Goal: Feedback & Contribution: Leave review/rating

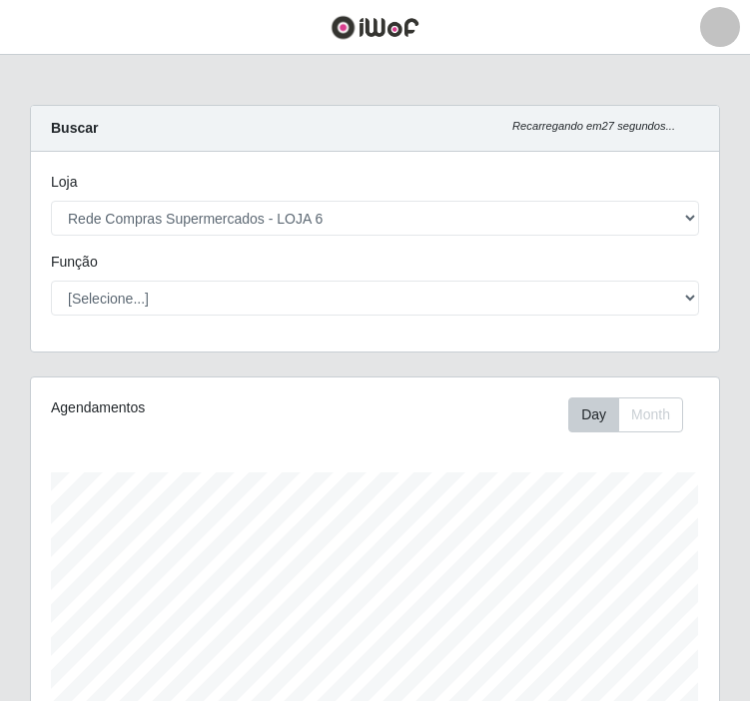
select select "398"
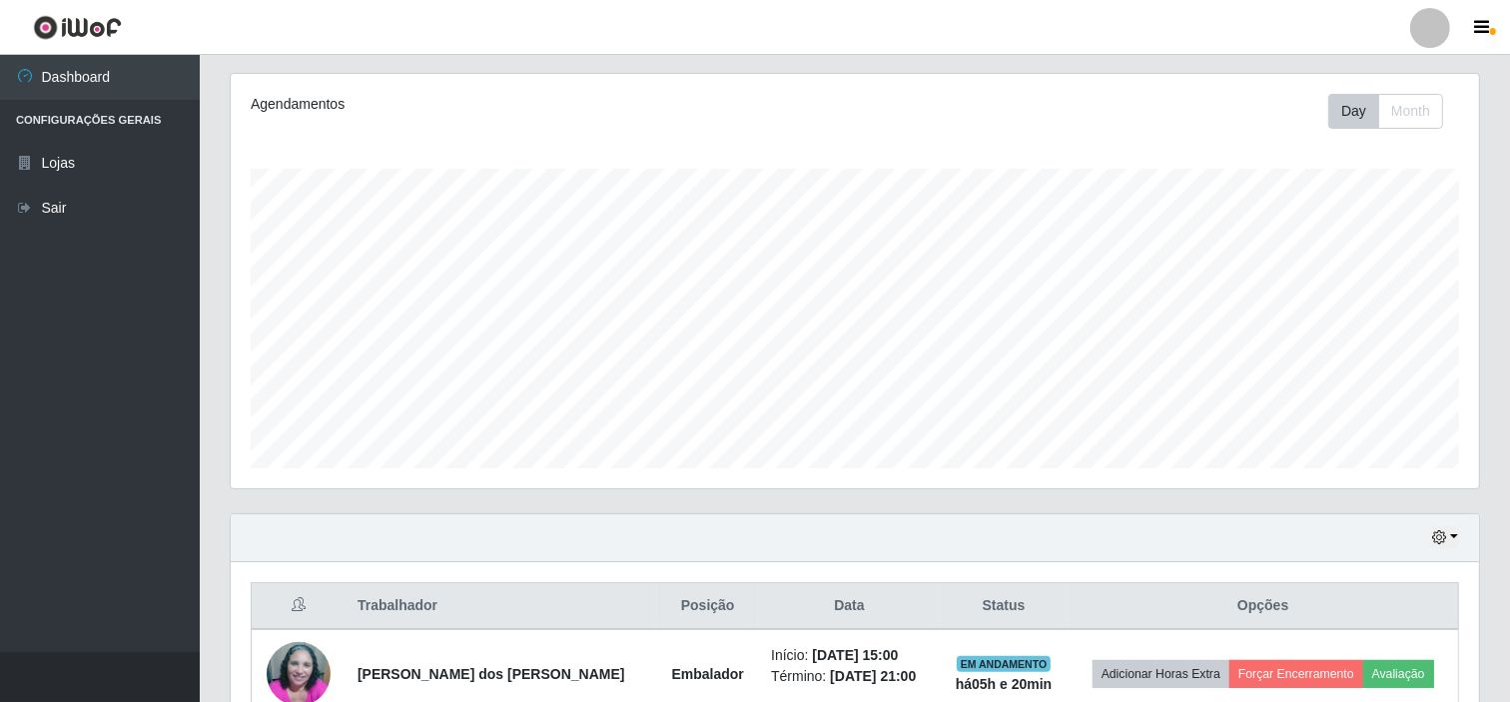
scroll to position [357, 0]
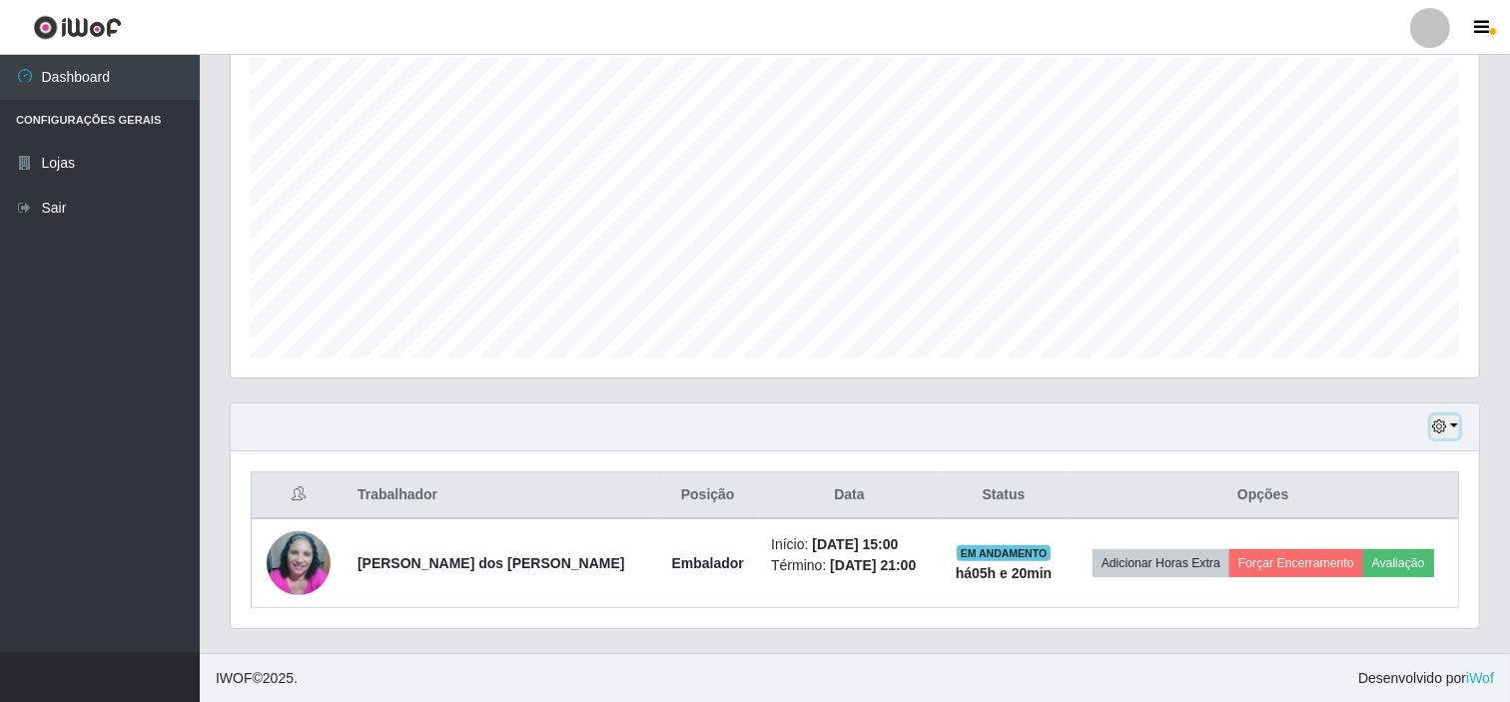
click at [749, 426] on button "button" at bounding box center [1445, 426] width 28 height 23
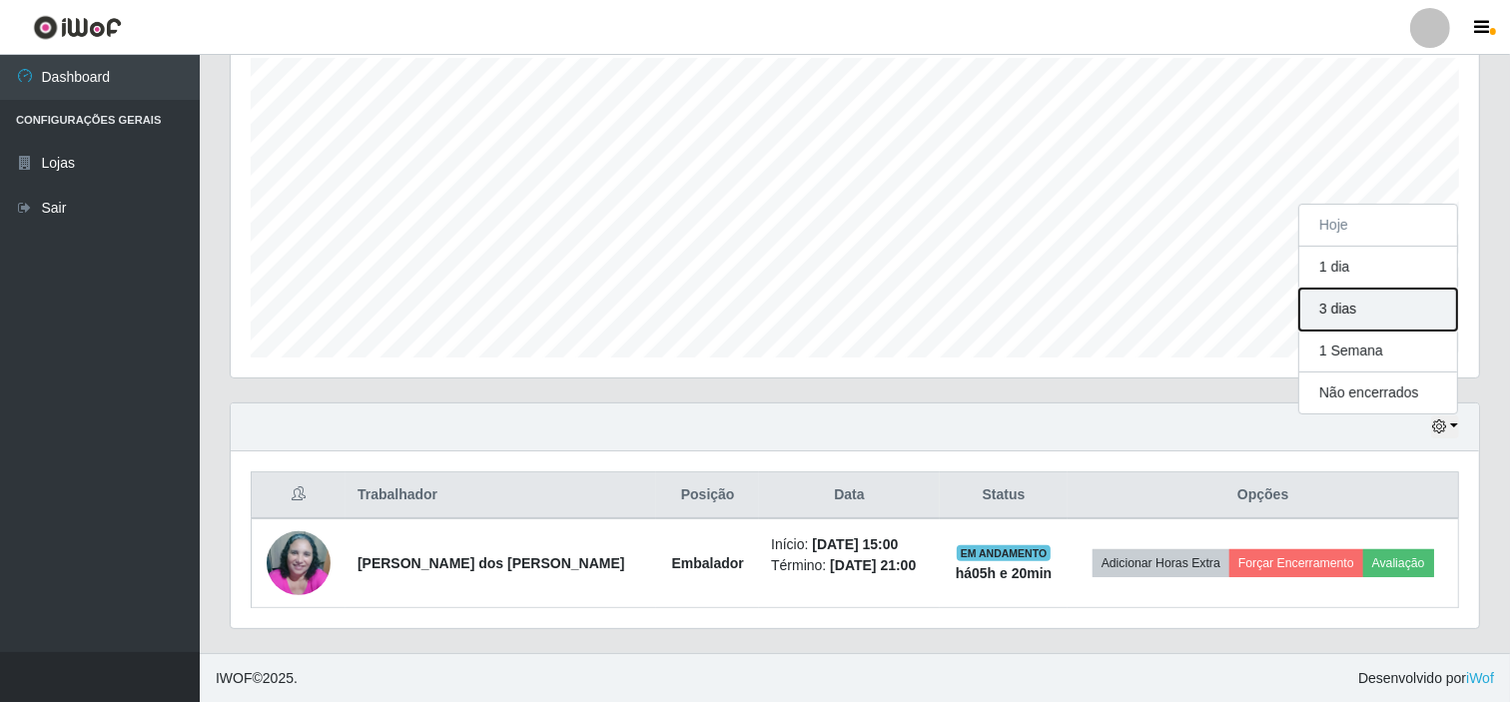
click at [749, 314] on button "3 dias" at bounding box center [1378, 310] width 158 height 42
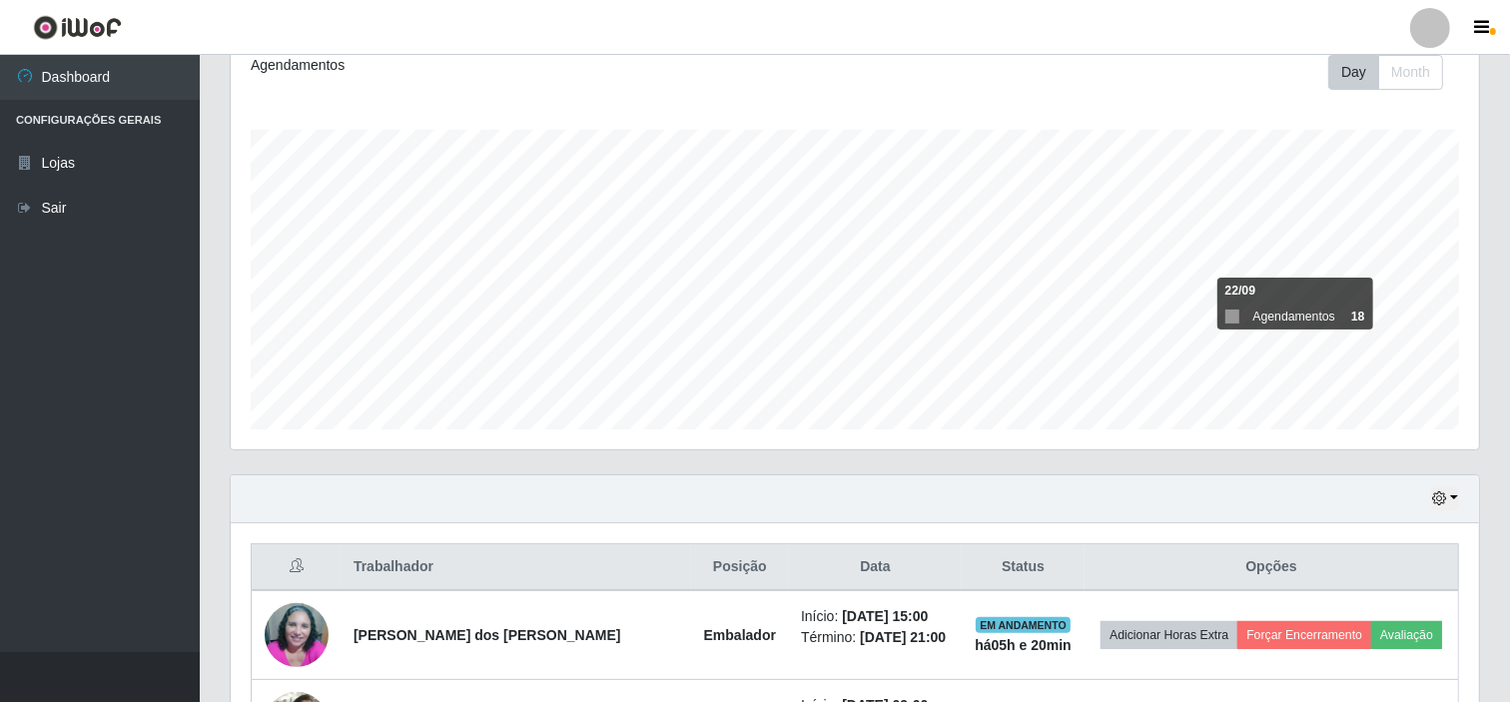
scroll to position [333, 0]
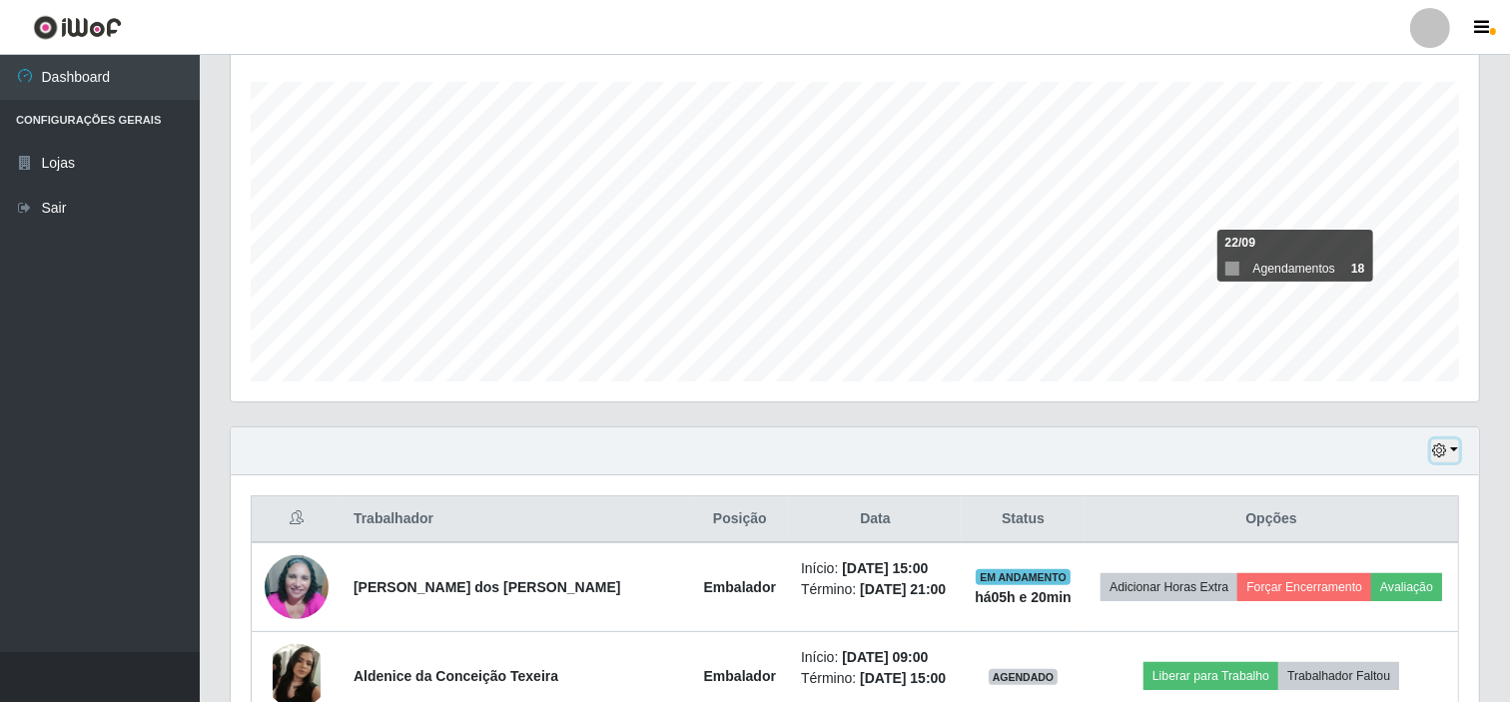
click at [749, 454] on icon "button" at bounding box center [1439, 450] width 14 height 14
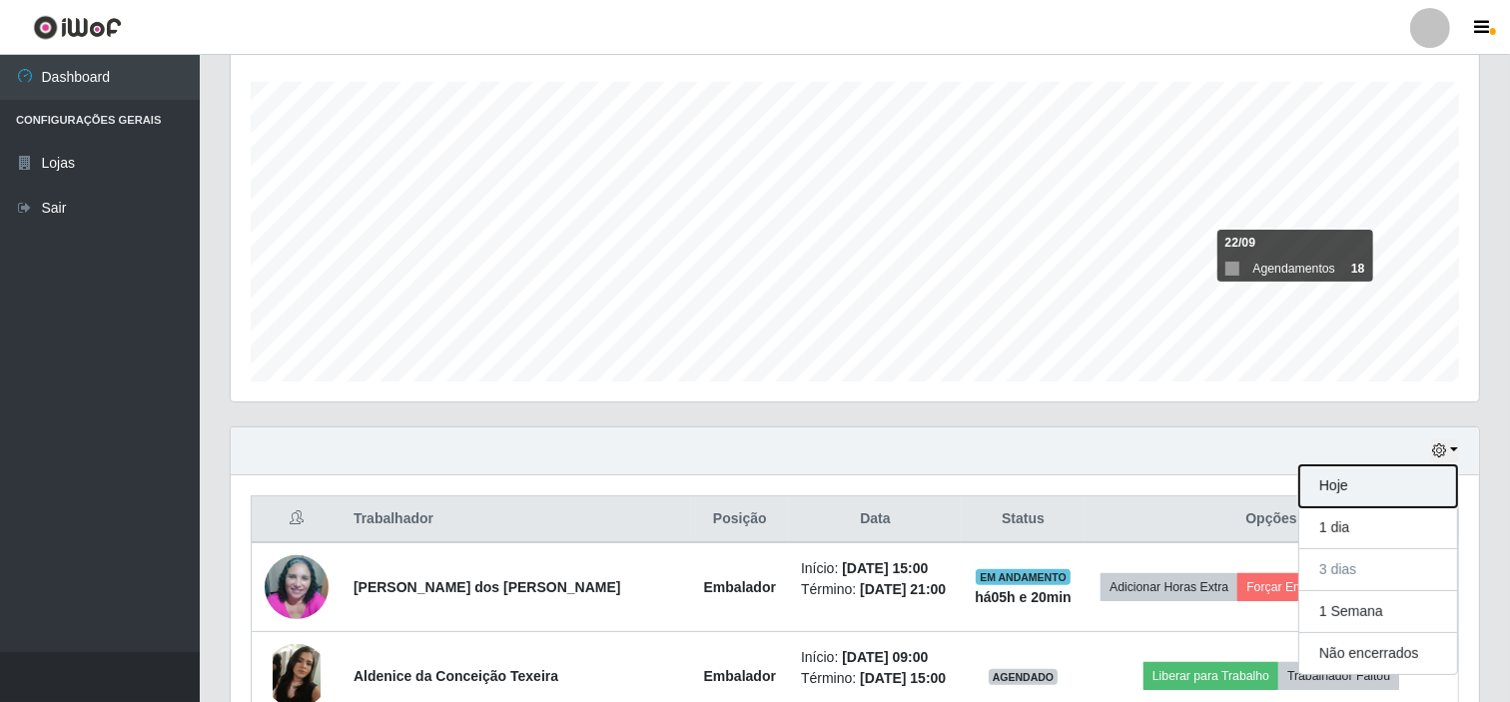
click at [749, 475] on button "Hoje" at bounding box center [1378, 486] width 158 height 42
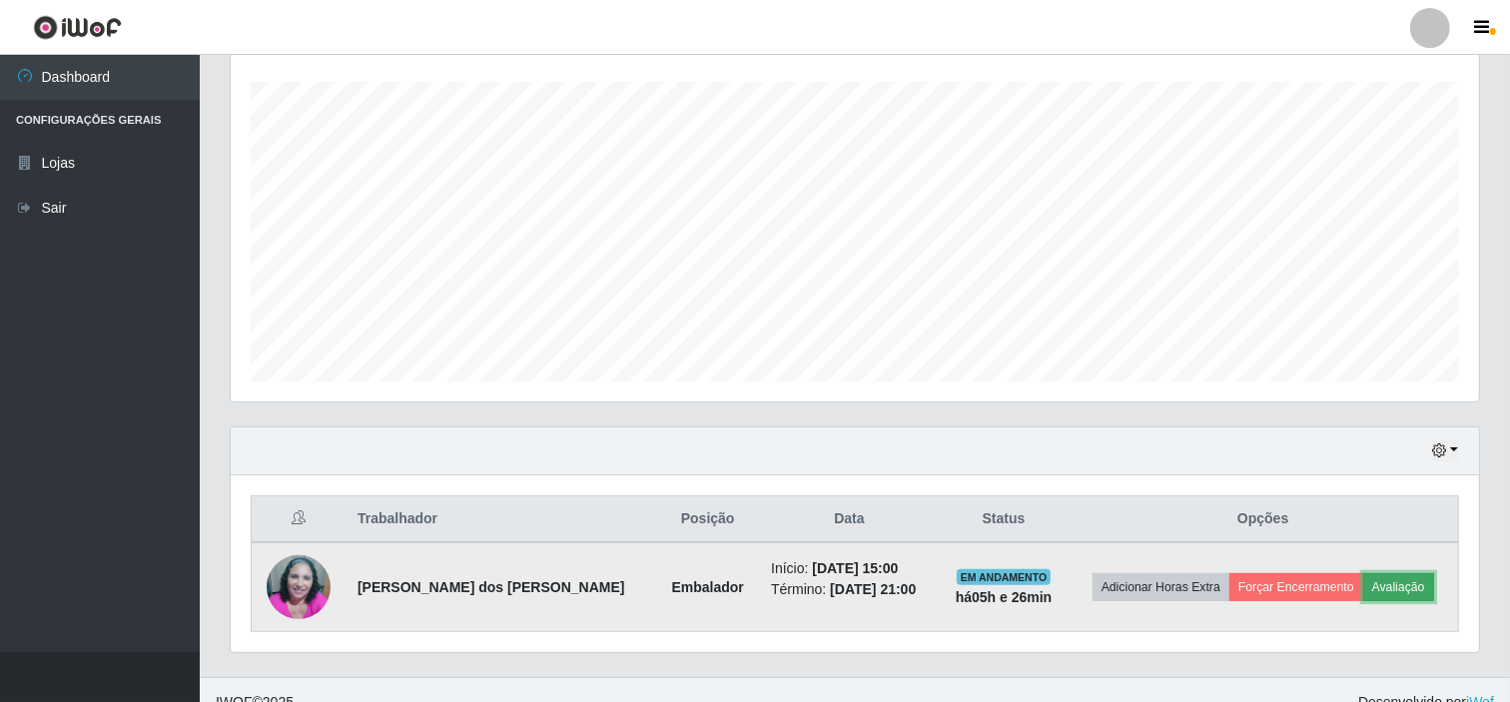
click at [749, 577] on button "Avaliação" at bounding box center [1398, 587] width 71 height 28
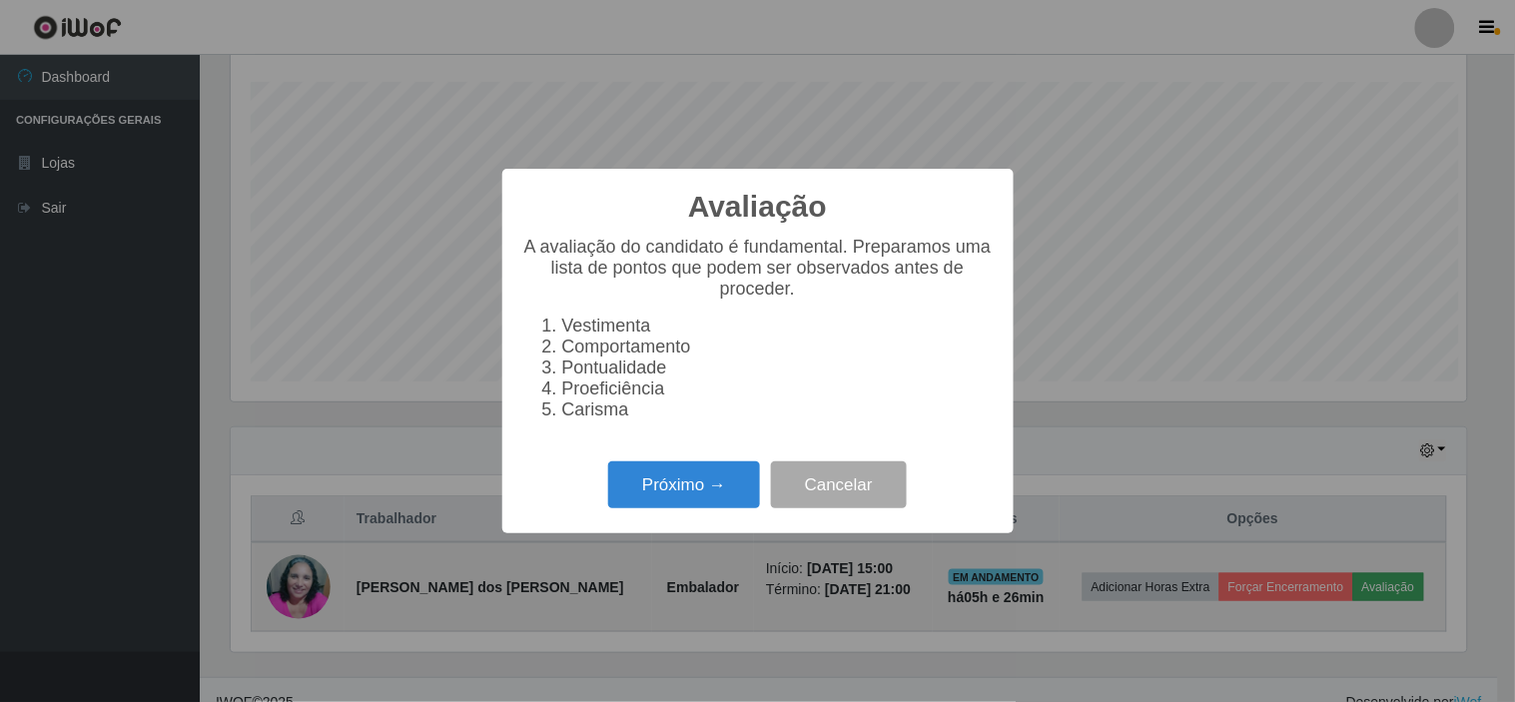
scroll to position [413, 1235]
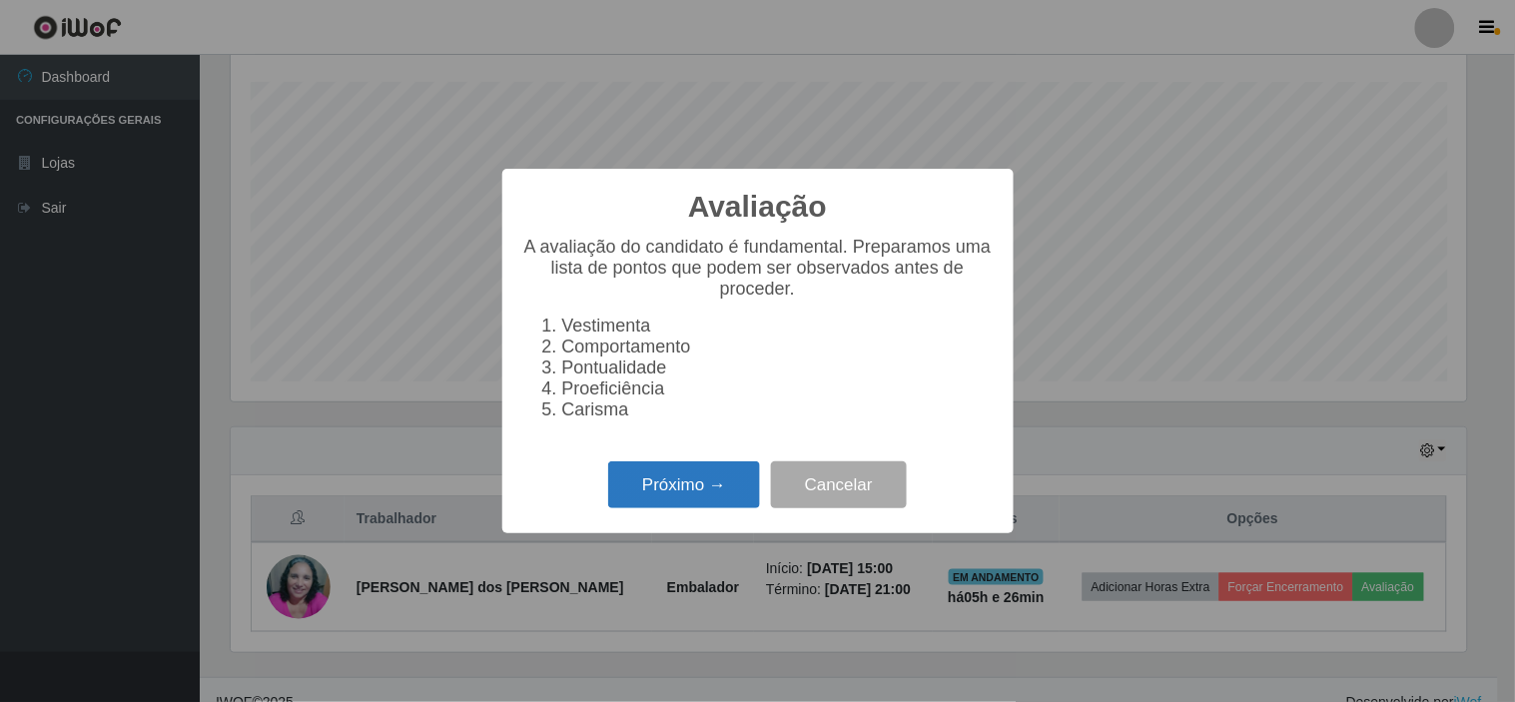
click at [696, 483] on button "Próximo →" at bounding box center [684, 484] width 152 height 47
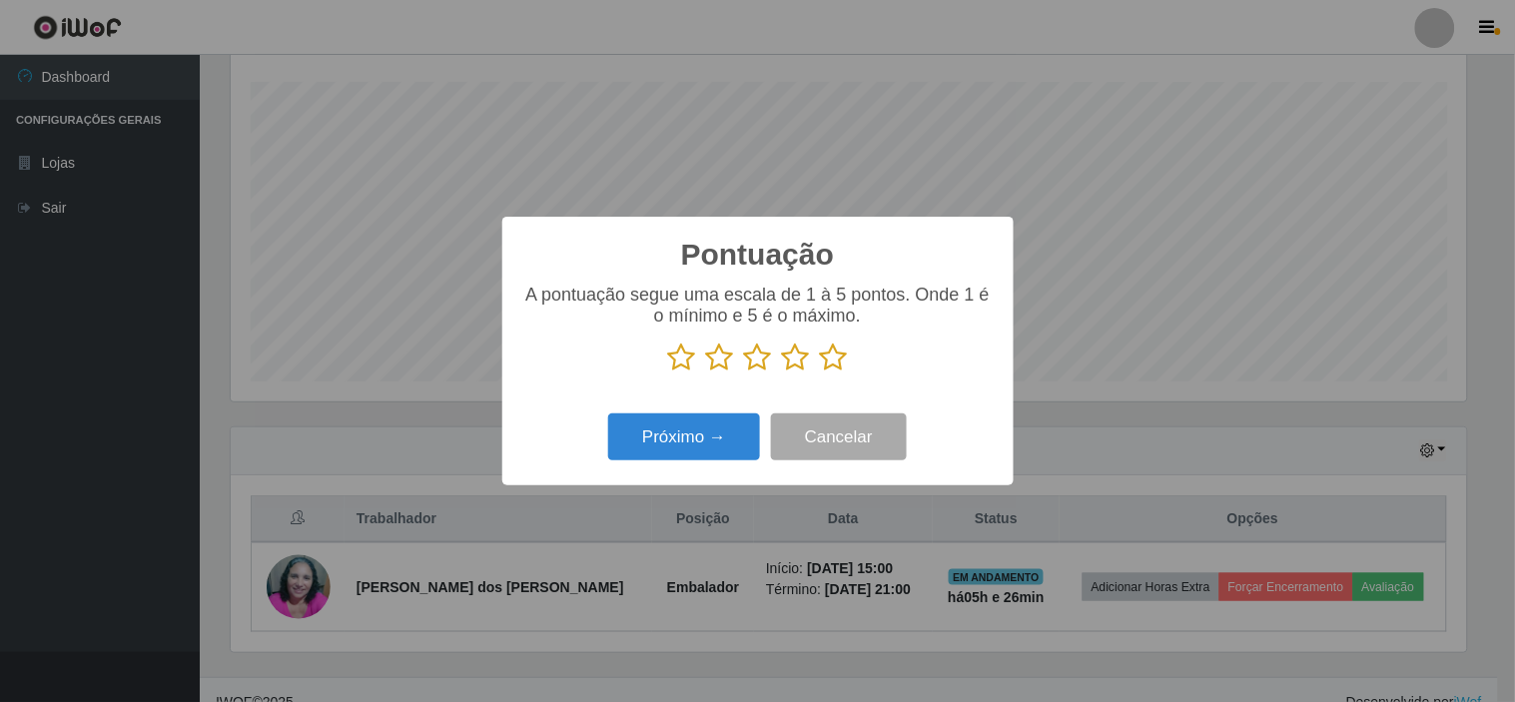
click at [749, 364] on icon at bounding box center [834, 358] width 28 height 30
click at [749, 373] on input "radio" at bounding box center [820, 373] width 0 height 0
click at [709, 450] on button "Próximo →" at bounding box center [684, 436] width 152 height 47
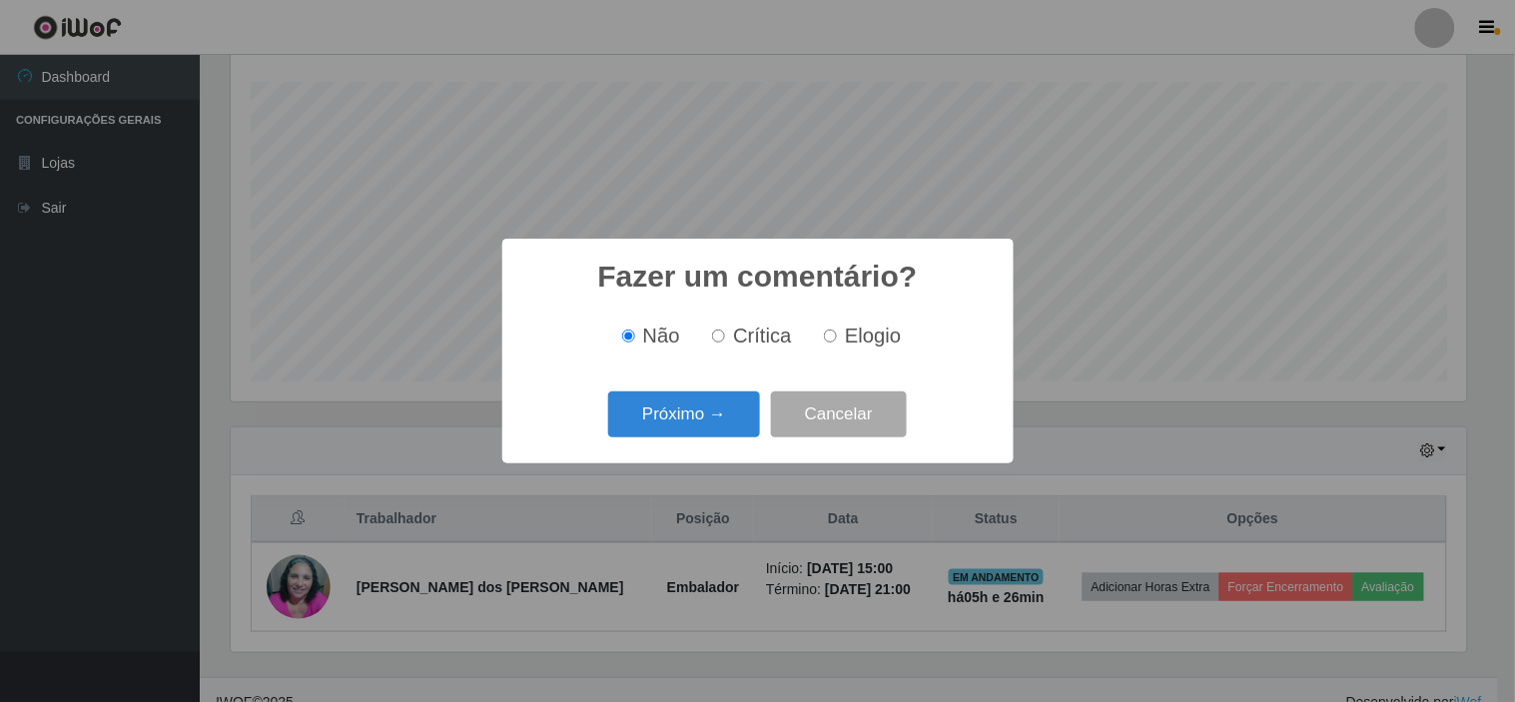
click at [749, 336] on span "Elogio" at bounding box center [873, 336] width 56 height 22
click at [749, 336] on input "Elogio" at bounding box center [830, 336] width 13 height 13
radio input "true"
click at [657, 421] on button "Próximo →" at bounding box center [684, 415] width 152 height 47
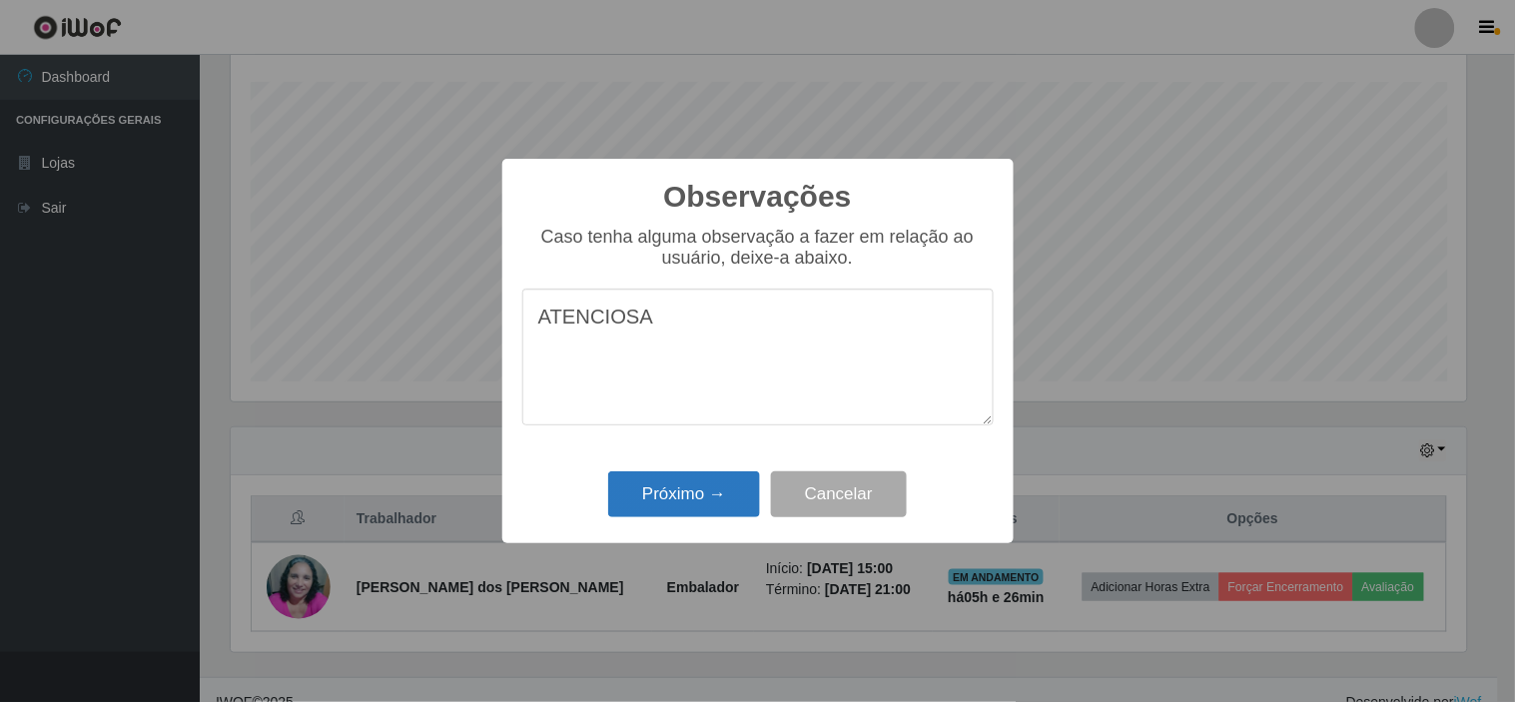
type textarea "ATENCIOSA"
click at [705, 491] on button "Próximo →" at bounding box center [684, 494] width 152 height 47
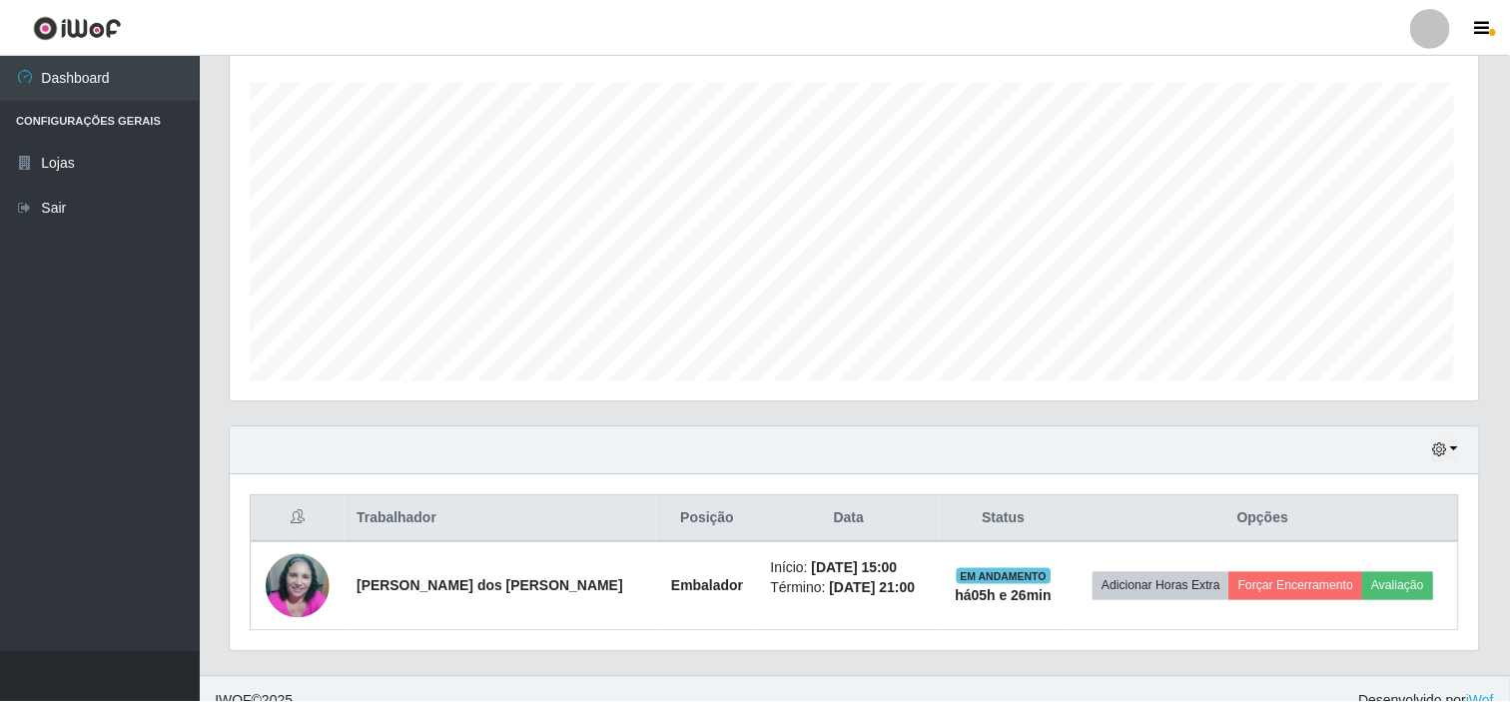
scroll to position [413, 1248]
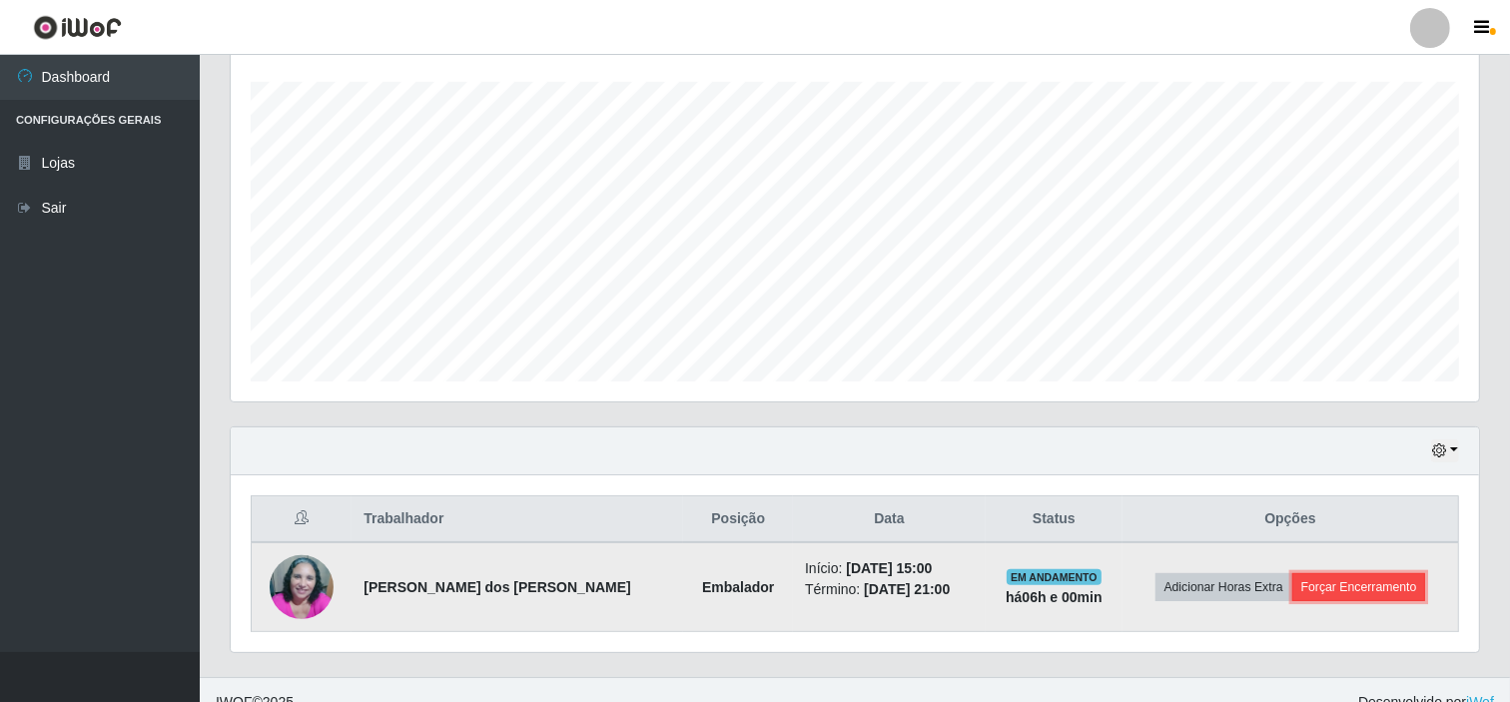
click at [749, 583] on button "Forçar Encerramento" at bounding box center [1359, 587] width 134 height 28
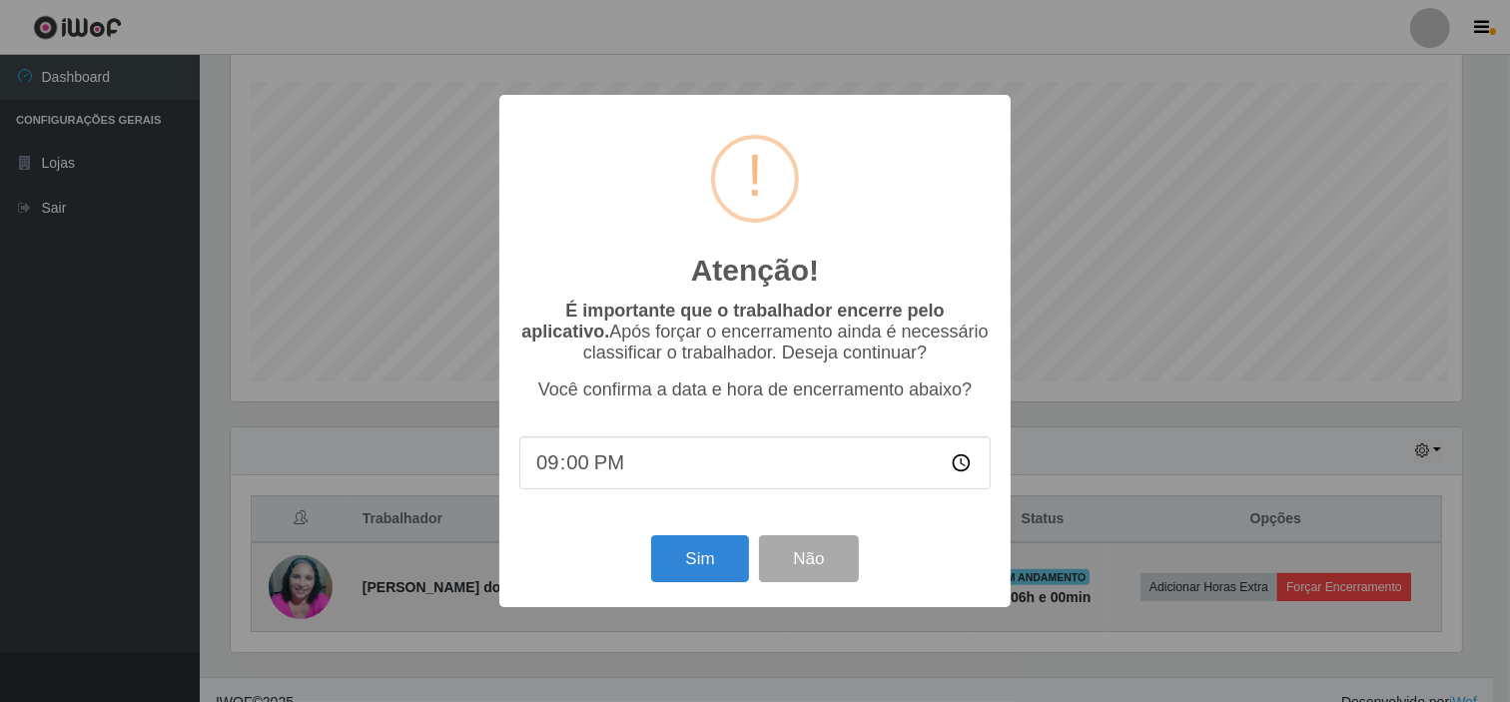
scroll to position [413, 1235]
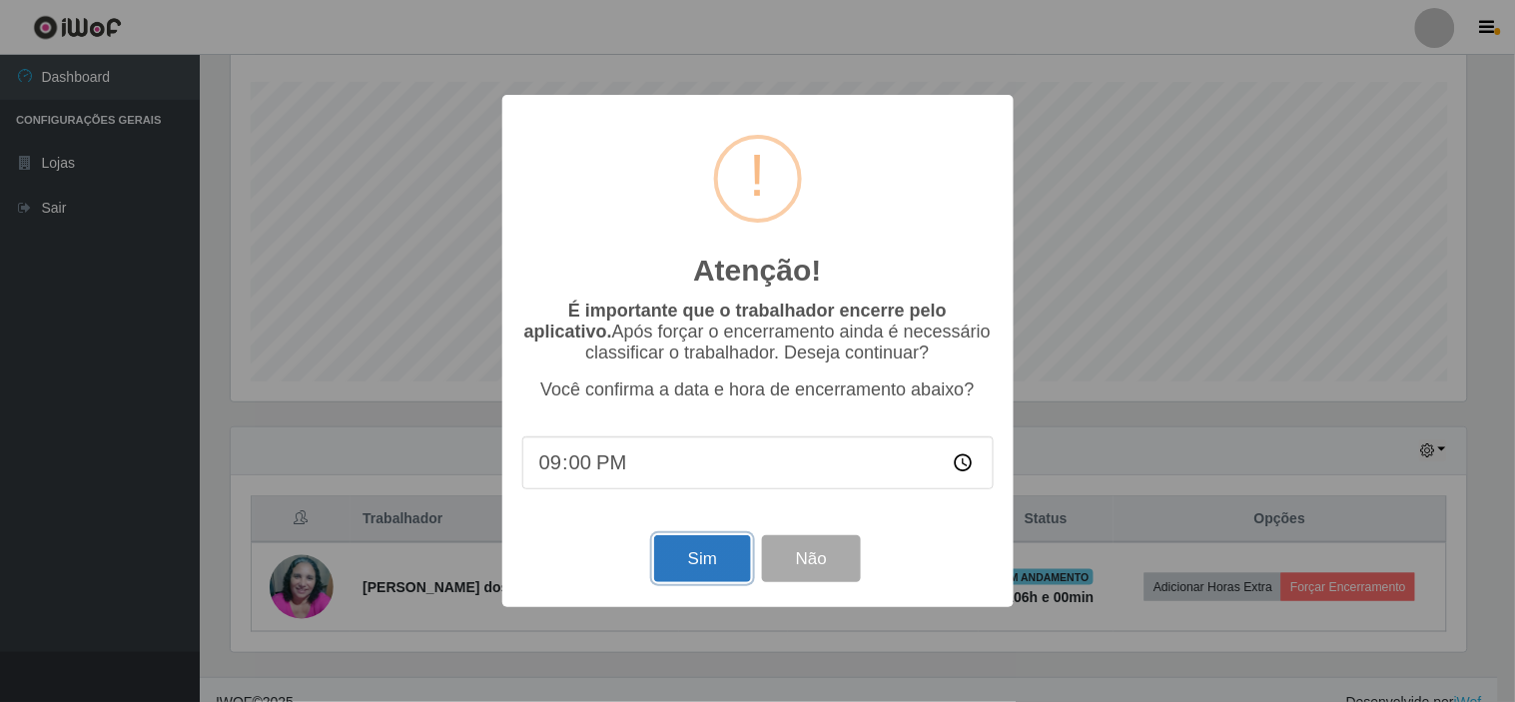
click at [715, 560] on button "Sim" at bounding box center [702, 558] width 97 height 47
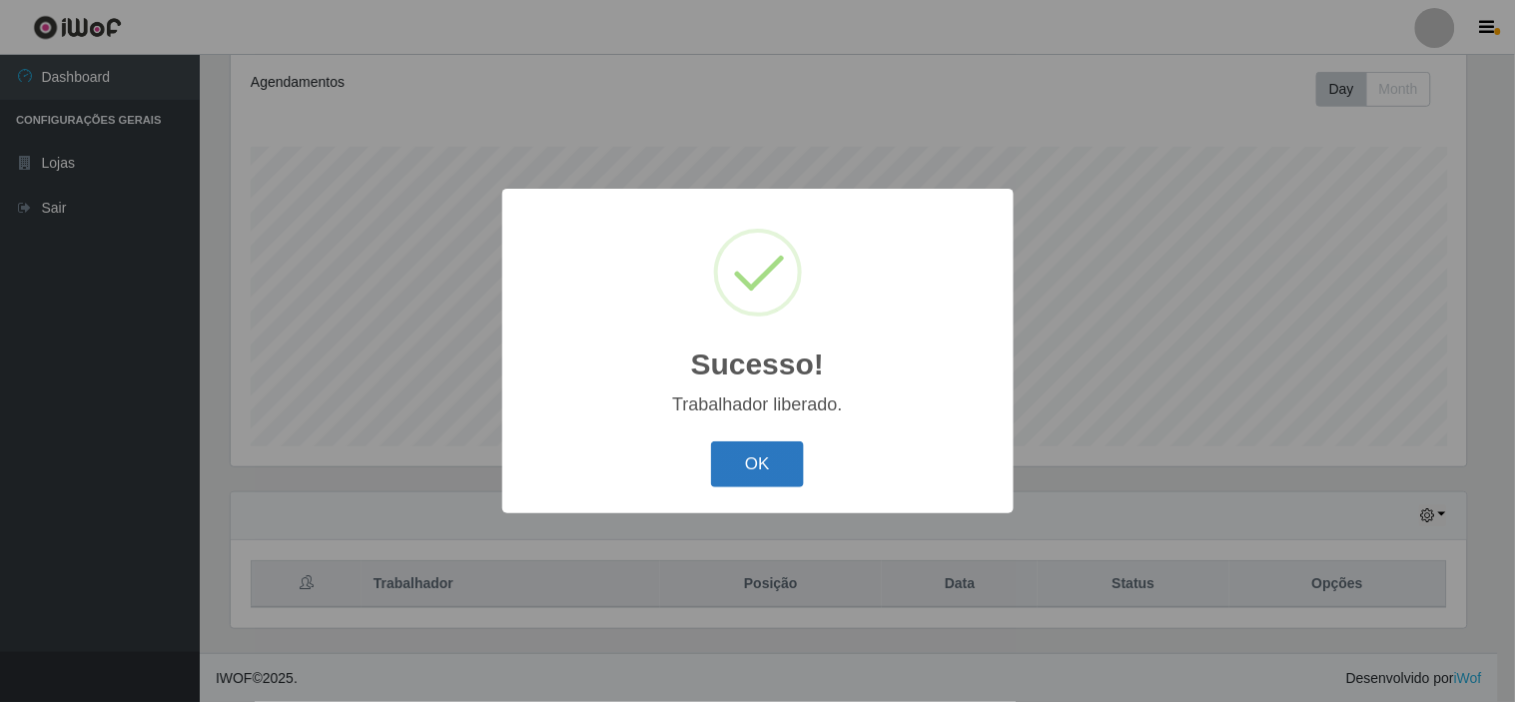
click at [749, 457] on button "OK" at bounding box center [757, 464] width 93 height 47
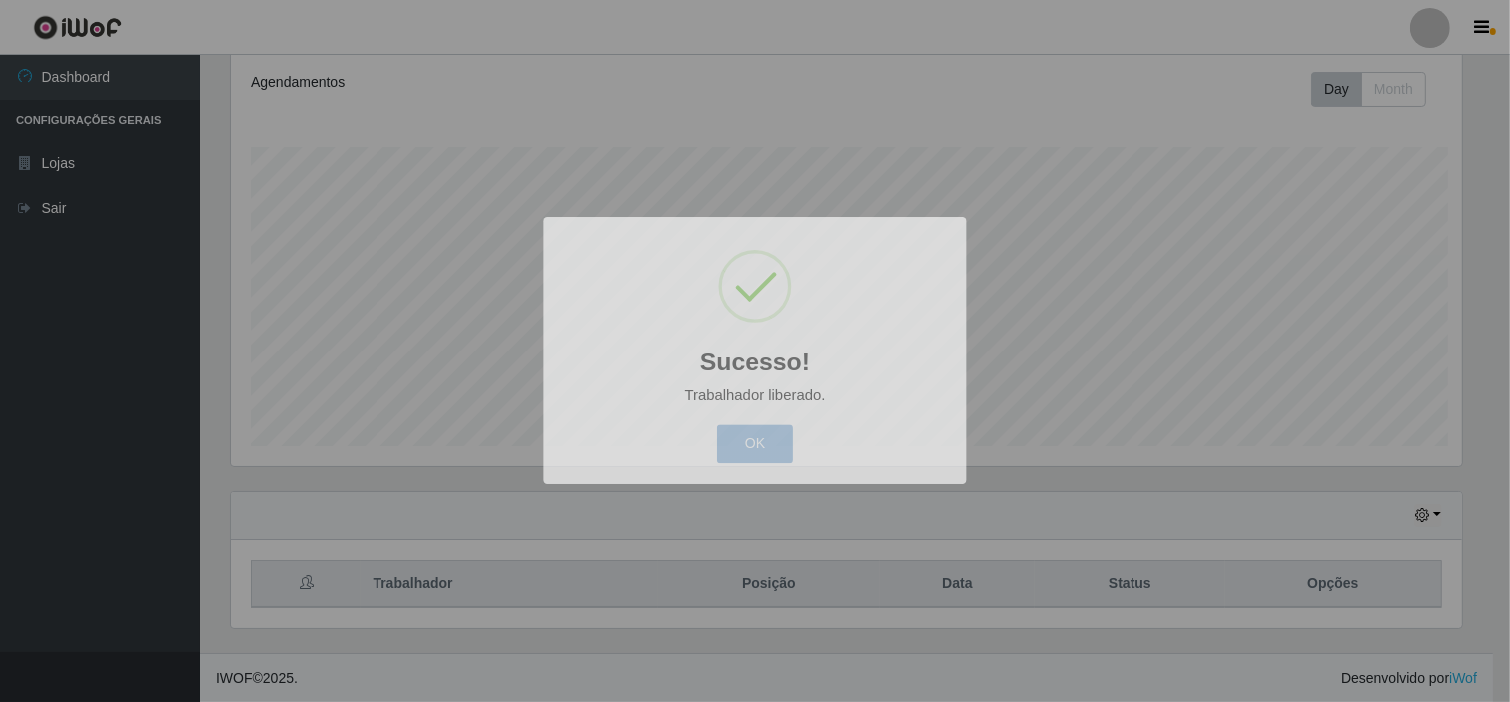
scroll to position [413, 1248]
